Goal: Task Accomplishment & Management: Manage account settings

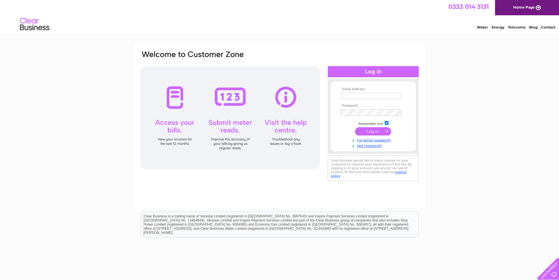
click at [366, 99] on td at bounding box center [373, 95] width 68 height 9
click at [368, 96] on input "text" at bounding box center [371, 96] width 61 height 7
type input "accounts@10hotel.co.uk"
click at [457, 154] on div "Email Address: accounts@10hotel.co.uk Password: Forgotten password?" at bounding box center [279, 176] width 559 height 265
click at [372, 132] on input "submit" at bounding box center [373, 131] width 36 height 8
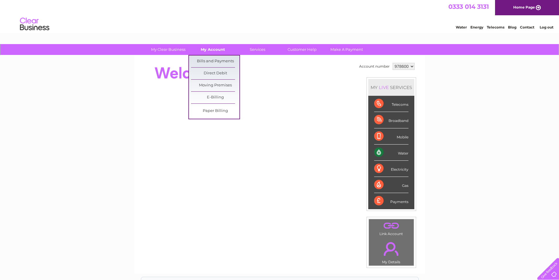
click at [209, 52] on link "My Account" at bounding box center [213, 49] width 48 height 11
click at [208, 60] on link "Bills and Payments" at bounding box center [215, 61] width 48 height 12
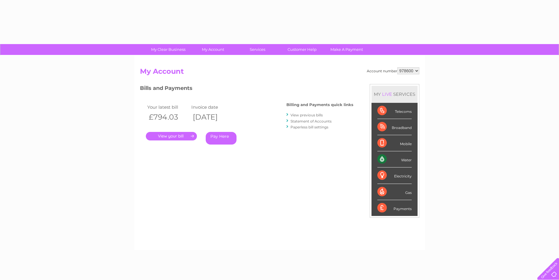
click at [311, 115] on link "View previous bills" at bounding box center [306, 115] width 32 height 4
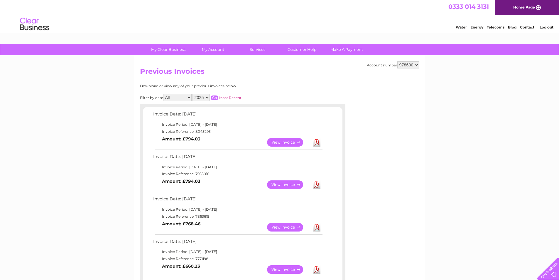
click at [278, 185] on link "View" at bounding box center [288, 184] width 43 height 9
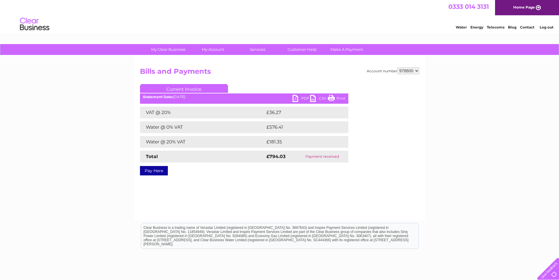
click at [296, 95] on link "PDF" at bounding box center [302, 99] width 18 height 9
click at [386, 196] on div "Account number 978600 Bills and Payments Current Invoice PDF CSV Print VAT @ 20%" at bounding box center [279, 137] width 290 height 164
click at [542, 28] on link "Log out" at bounding box center [547, 27] width 14 height 4
